Goal: Find specific page/section: Find specific page/section

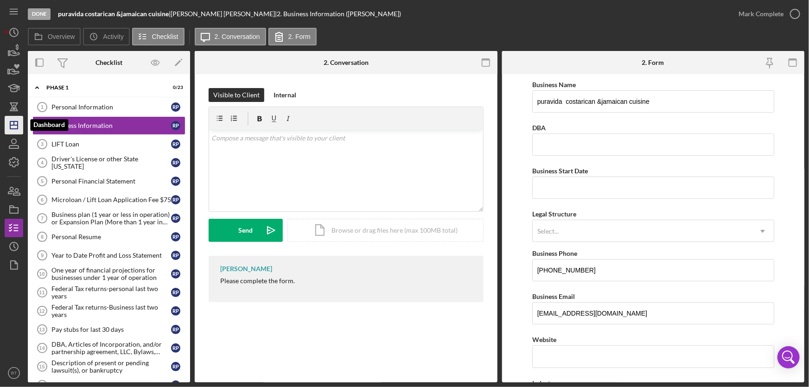
click at [19, 125] on icon "Icon/Dashboard" at bounding box center [13, 125] width 23 height 23
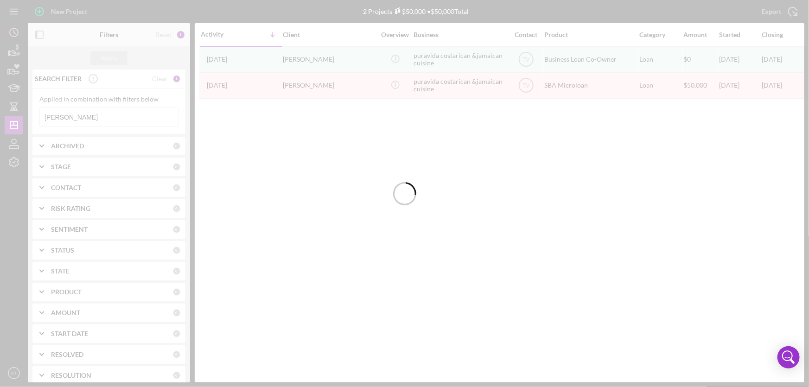
click at [66, 119] on div at bounding box center [404, 193] width 809 height 387
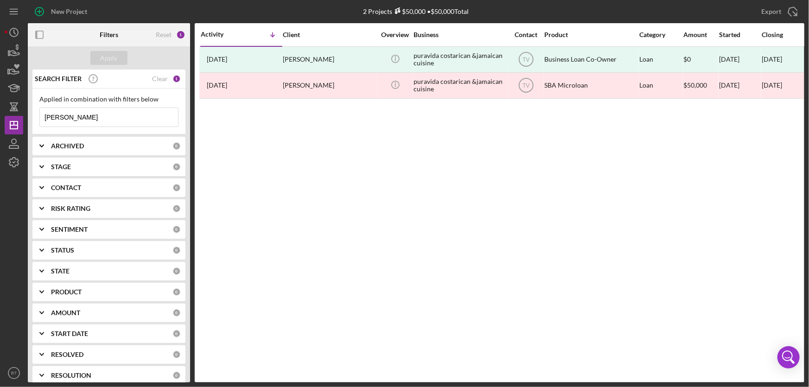
click at [70, 119] on input "[PERSON_NAME]" at bounding box center [109, 117] width 138 height 19
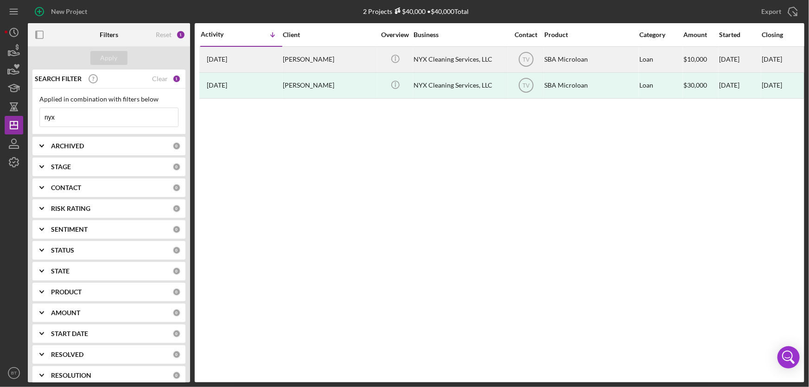
type input "nyx"
click at [305, 60] on div "[PERSON_NAME]" at bounding box center [329, 59] width 93 height 25
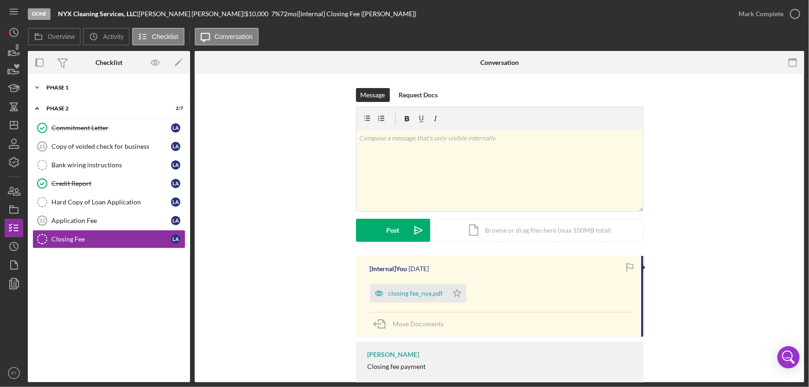
click at [115, 89] on div "Phase 1" at bounding box center [112, 88] width 132 height 6
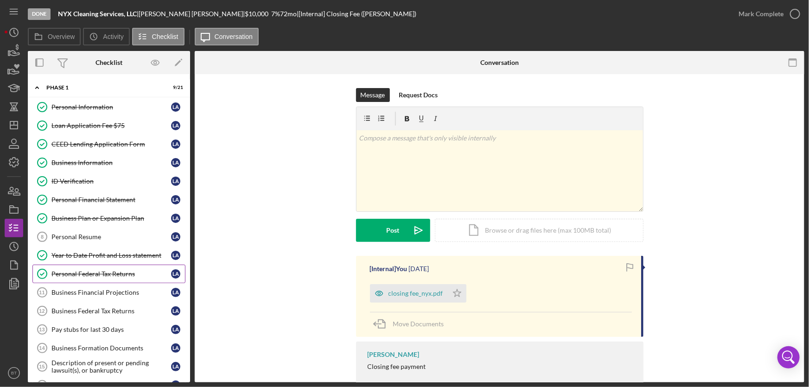
scroll to position [267, 0]
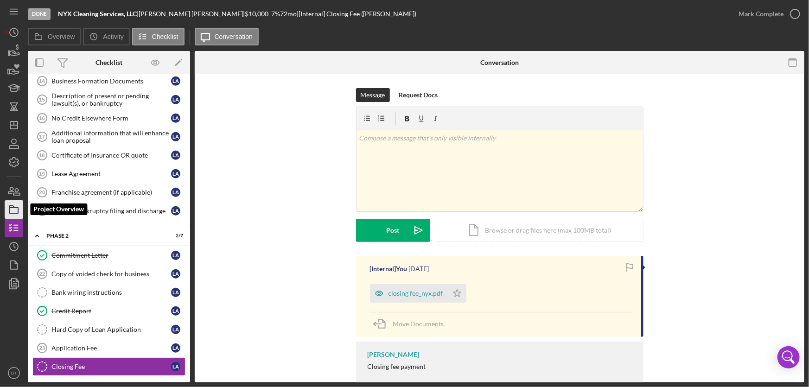
click at [13, 206] on icon "button" at bounding box center [13, 209] width 23 height 23
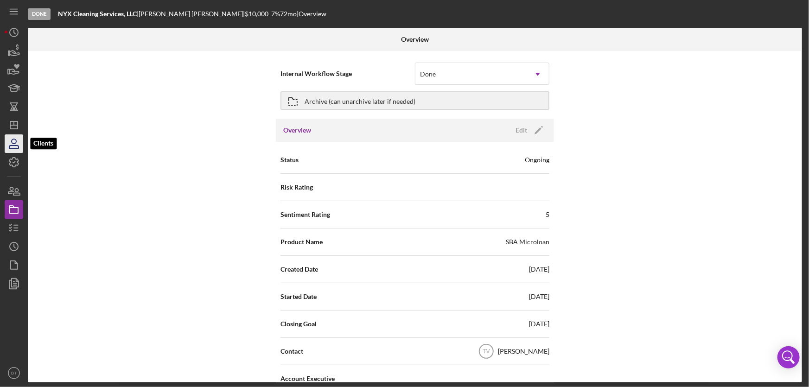
click at [15, 141] on icon "button" at bounding box center [13, 143] width 23 height 23
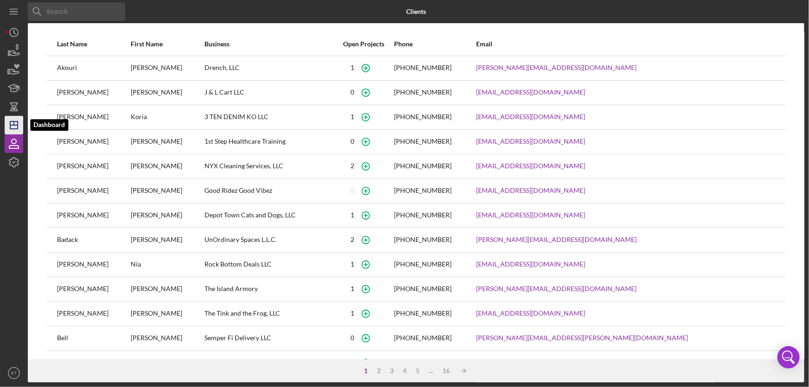
click at [10, 129] on icon "Icon/Dashboard" at bounding box center [13, 125] width 23 height 23
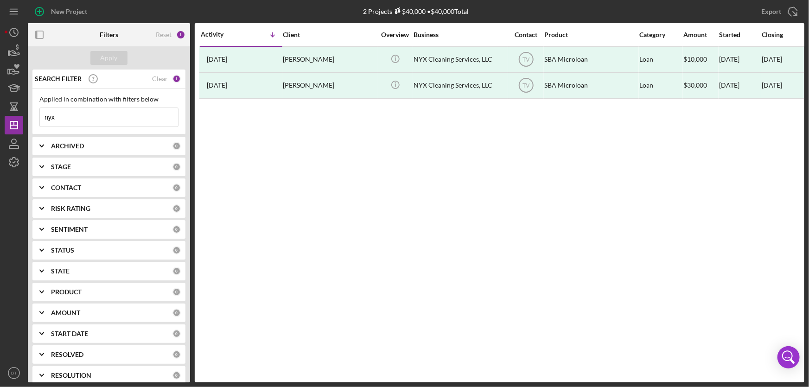
click at [65, 117] on input "nyx" at bounding box center [109, 117] width 138 height 19
